Goal: Information Seeking & Learning: Find specific page/section

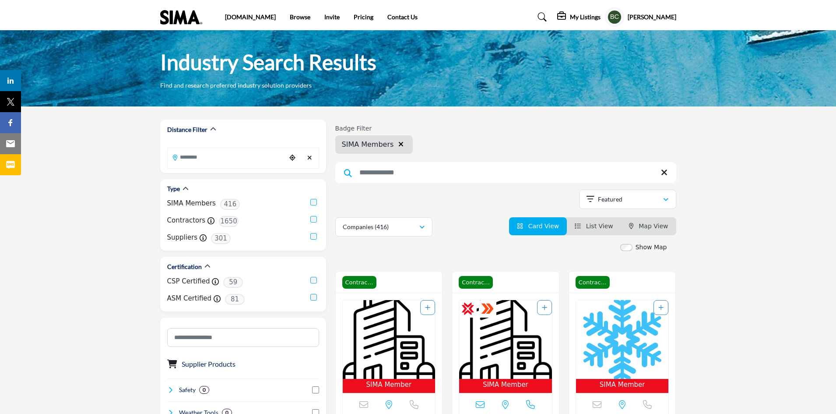
drag, startPoint x: 661, startPoint y: 229, endPoint x: 608, endPoint y: 225, distance: 53.1
click at [661, 229] on span "Map View" at bounding box center [652, 225] width 29 height 7
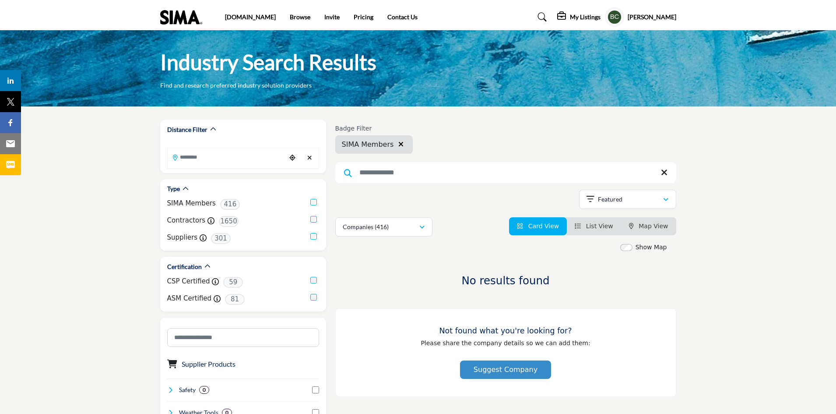
click at [608, 222] on span "List View" at bounding box center [599, 225] width 27 height 7
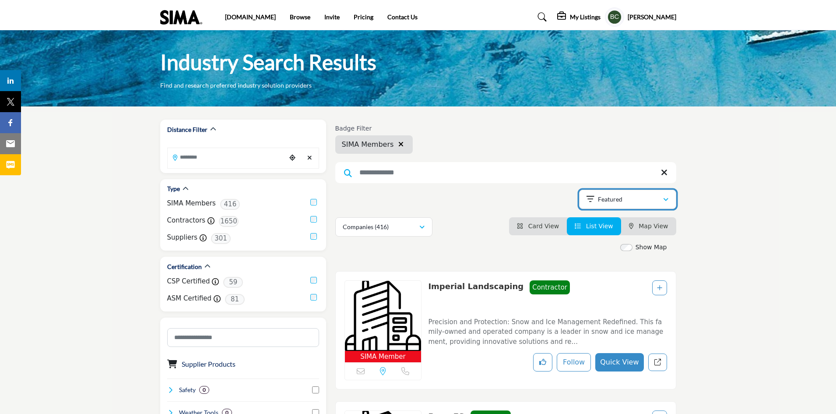
click at [598, 198] on p "Featured" at bounding box center [610, 199] width 25 height 9
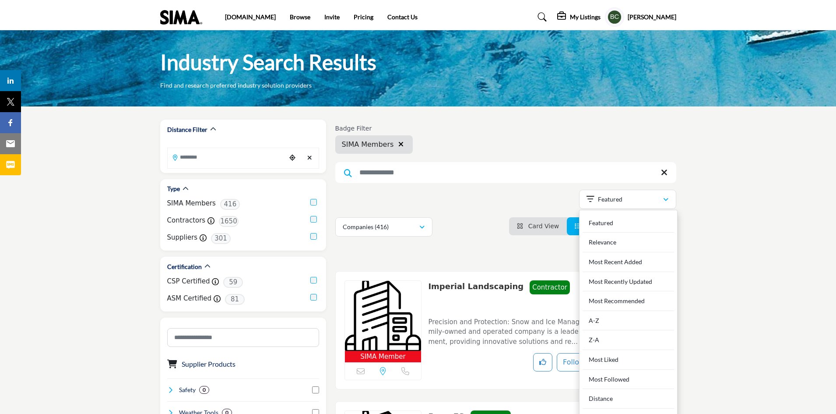
click at [520, 178] on input "Search Keyword" at bounding box center [505, 172] width 341 height 21
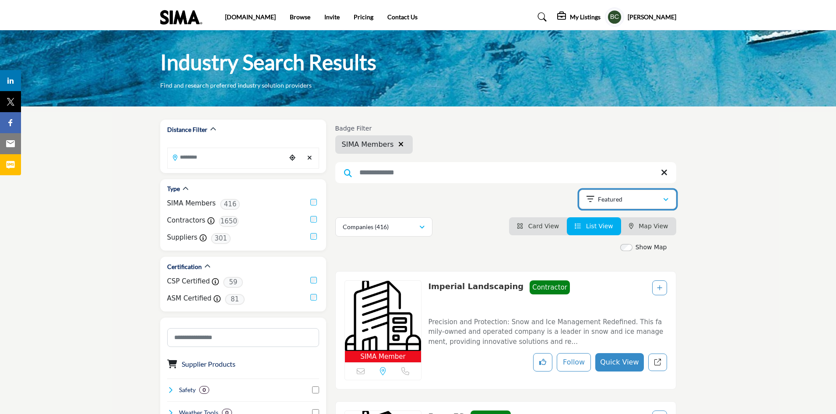
click at [655, 206] on button "Featured" at bounding box center [627, 198] width 97 height 19
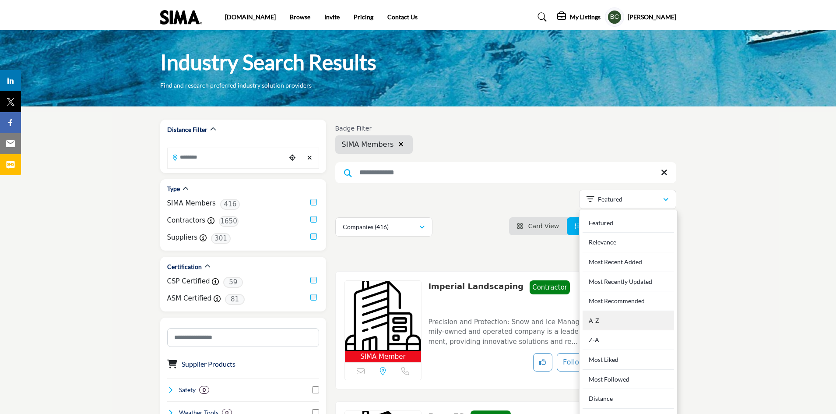
click at [604, 322] on div "A-Z" at bounding box center [627, 321] width 91 height 20
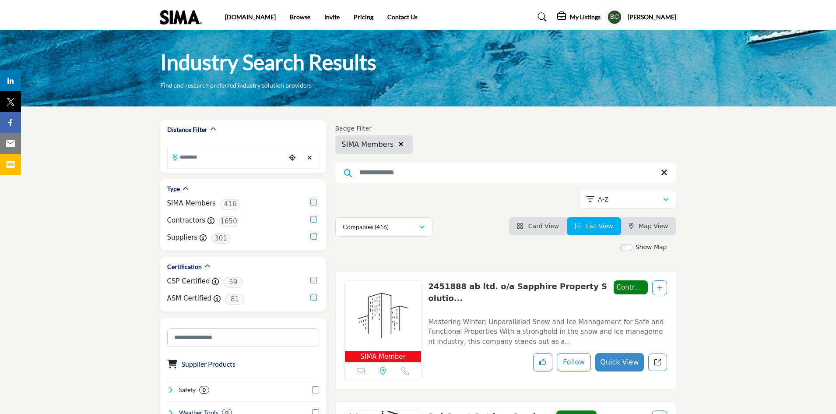
drag, startPoint x: 549, startPoint y: 16, endPoint x: 543, endPoint y: 22, distance: 8.0
click at [547, 16] on icon at bounding box center [542, 17] width 9 height 9
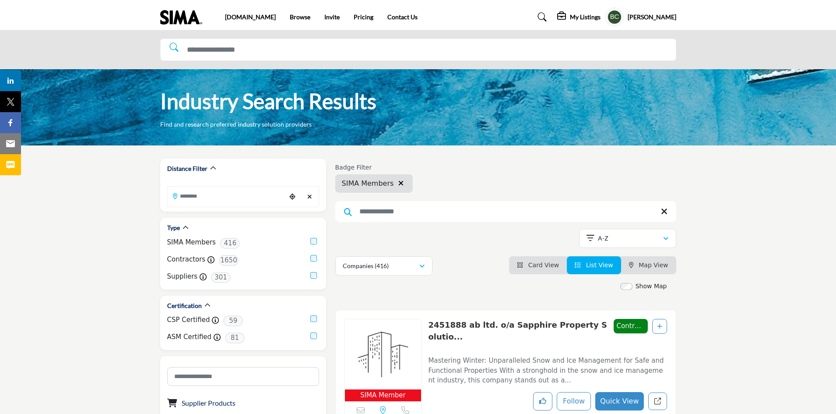
click at [529, 10] on link at bounding box center [540, 17] width 23 height 14
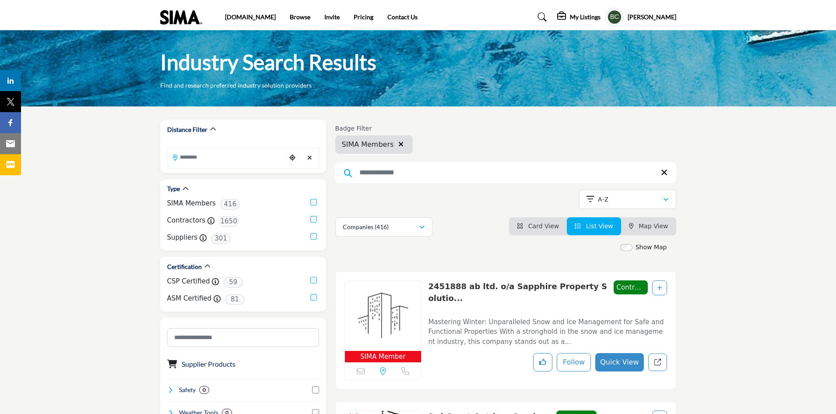
click at [547, 15] on icon at bounding box center [542, 17] width 9 height 9
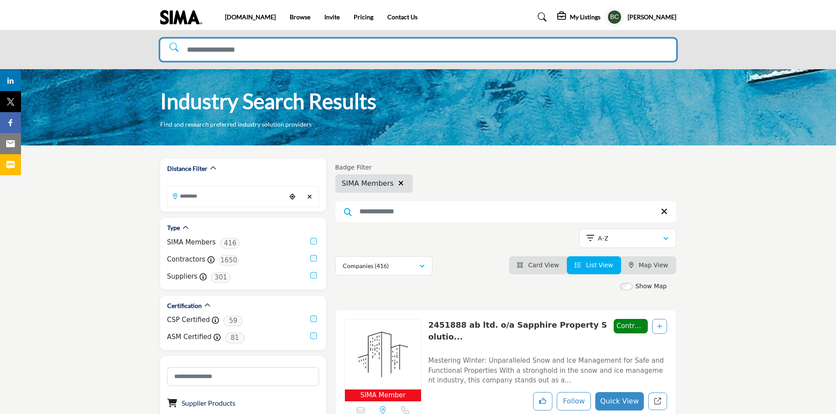
click at [189, 40] on input "Search Solutions" at bounding box center [418, 50] width 516 height 22
type input "********"
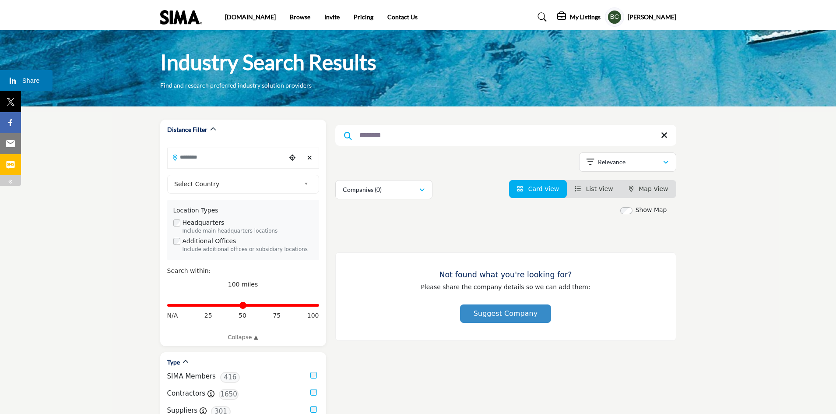
click at [8, 82] on img at bounding box center [12, 80] width 11 height 11
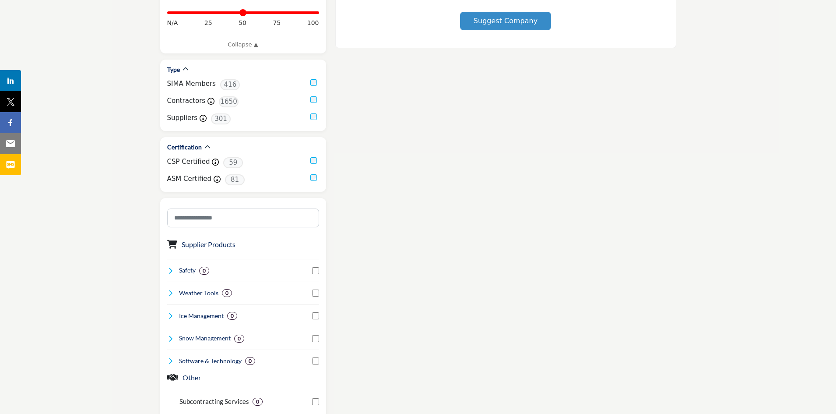
scroll to position [306, 0]
